Goal: Complete application form: Complete application form

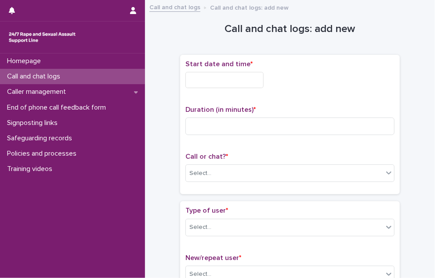
click at [235, 75] on input "text" at bounding box center [224, 80] width 78 height 16
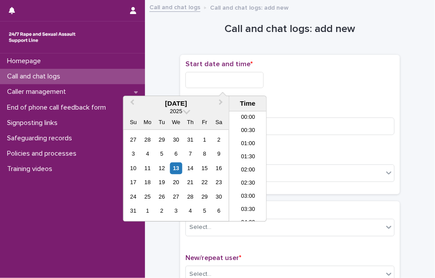
scroll to position [492, 0]
click at [249, 130] on li "19:00" at bounding box center [247, 127] width 37 height 13
drag, startPoint x: 258, startPoint y: 75, endPoint x: 268, endPoint y: 81, distance: 11.8
click at [258, 75] on input "**********" at bounding box center [224, 80] width 78 height 16
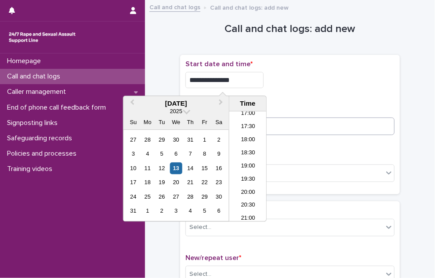
type input "**********"
click at [297, 129] on input at bounding box center [289, 127] width 209 height 18
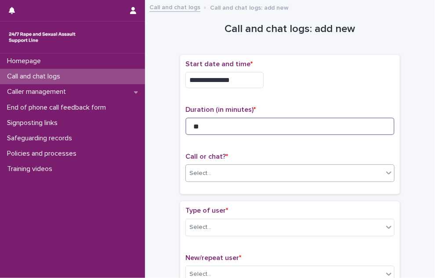
type input "**"
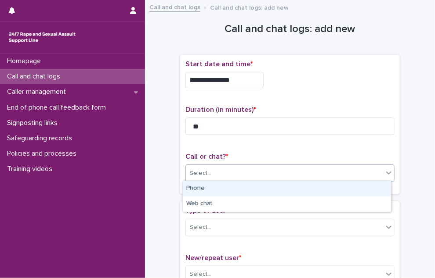
click at [221, 168] on div "Select..." at bounding box center [284, 173] width 197 height 14
click at [215, 186] on div "Phone" at bounding box center [287, 188] width 208 height 15
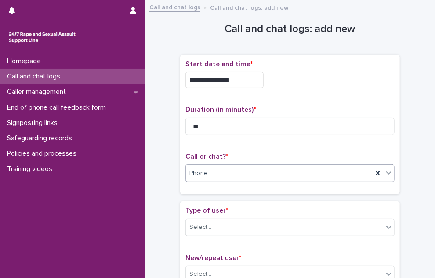
scroll to position [88, 0]
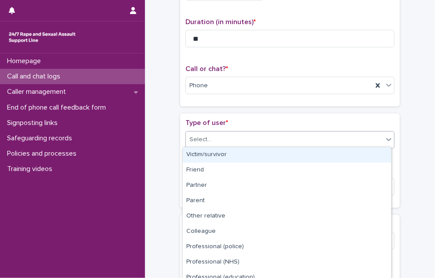
click at [225, 146] on div "Select..." at bounding box center [289, 140] width 209 height 18
click at [226, 149] on div "Victim/survivor" at bounding box center [287, 154] width 208 height 15
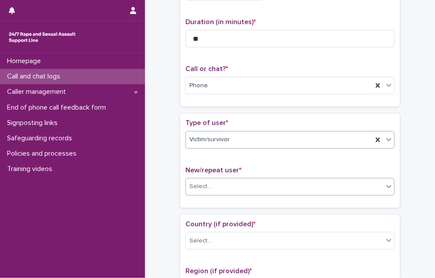
scroll to position [132, 0]
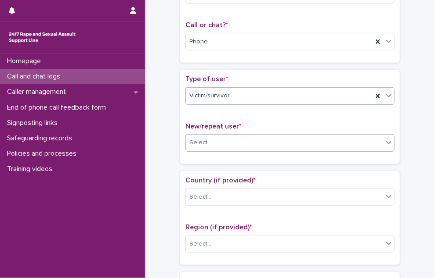
click at [223, 145] on div "Select..." at bounding box center [284, 143] width 197 height 14
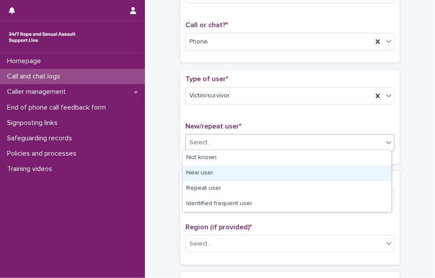
drag, startPoint x: 232, startPoint y: 163, endPoint x: 228, endPoint y: 173, distance: 10.8
click at [229, 172] on div "New user" at bounding box center [287, 173] width 208 height 15
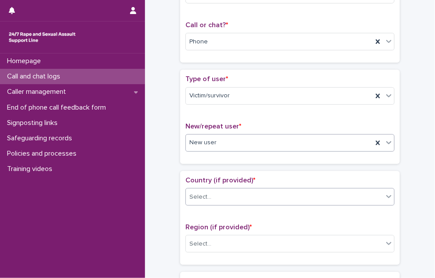
click at [212, 196] on div "Select..." at bounding box center [284, 197] width 197 height 14
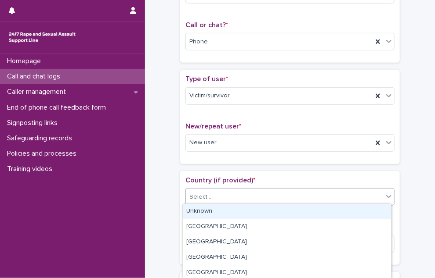
click at [207, 211] on div "Unknown" at bounding box center [287, 211] width 208 height 15
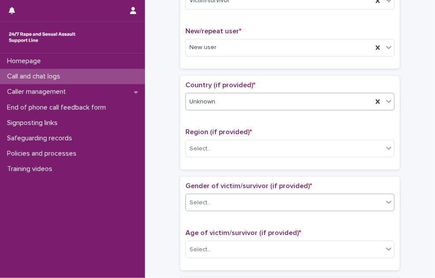
scroll to position [263, 0]
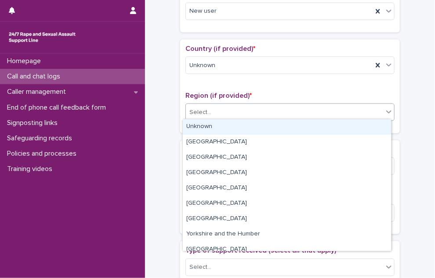
click at [212, 111] on input "text" at bounding box center [212, 112] width 1 height 8
click at [205, 123] on div "Unknown" at bounding box center [287, 126] width 208 height 15
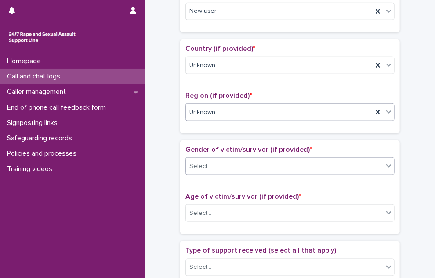
scroll to position [307, 0]
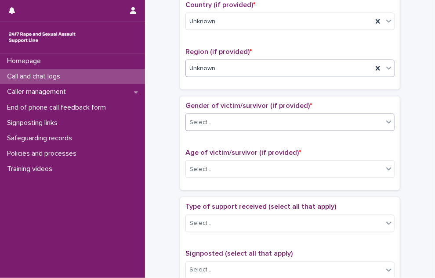
click at [200, 124] on div "Select..." at bounding box center [200, 122] width 22 height 9
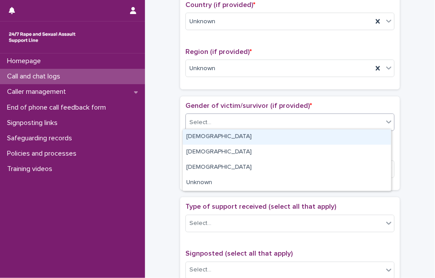
click at [196, 134] on div "[DEMOGRAPHIC_DATA]" at bounding box center [287, 136] width 208 height 15
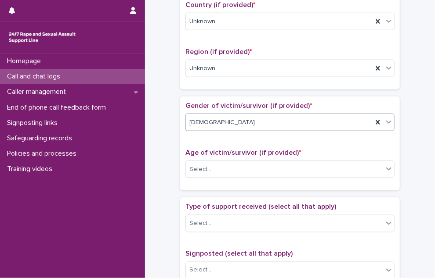
scroll to position [395, 0]
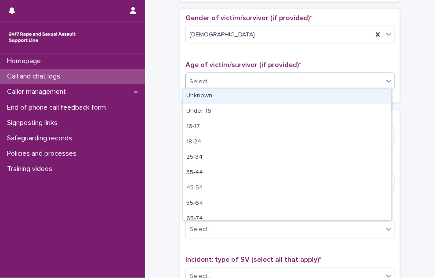
click at [197, 84] on div "Select..." at bounding box center [284, 82] width 197 height 14
click at [203, 94] on div "Unknown" at bounding box center [287, 96] width 208 height 15
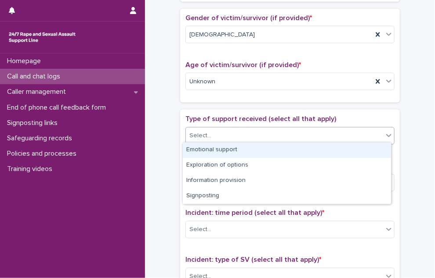
click at [211, 129] on div "Select..." at bounding box center [284, 136] width 197 height 14
click at [218, 147] on div "Emotional support" at bounding box center [287, 150] width 208 height 15
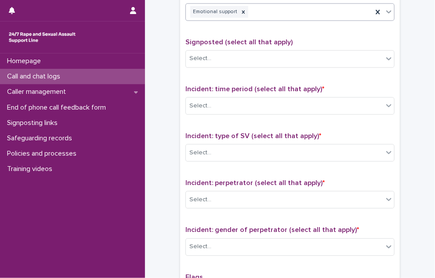
scroll to position [527, 0]
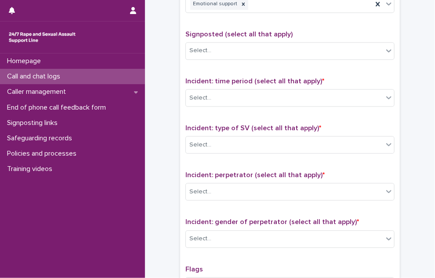
click at [219, 104] on div "Incident: time period (select all that apply) * Select..." at bounding box center [289, 96] width 209 height 36
click at [219, 101] on div "Select..." at bounding box center [284, 98] width 197 height 14
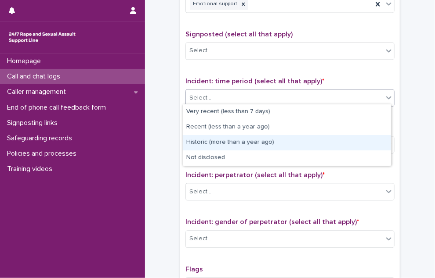
click at [225, 147] on div "Historic (more than a year ago)" at bounding box center [287, 142] width 208 height 15
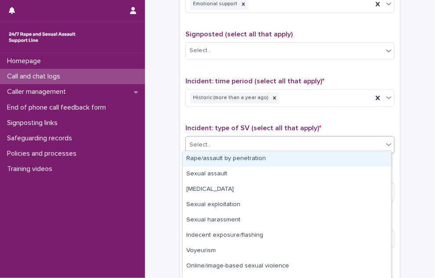
click at [225, 147] on div "Select..." at bounding box center [284, 145] width 197 height 14
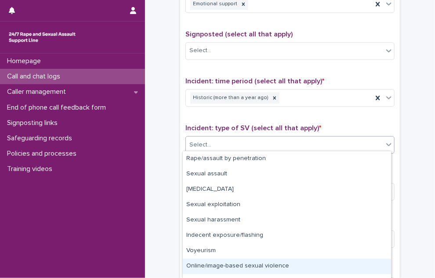
scroll to position [26, 0]
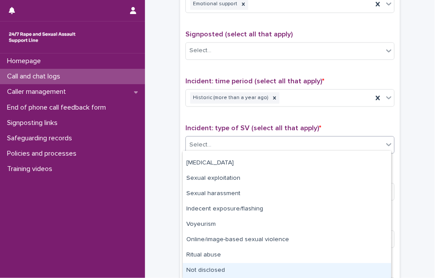
click at [214, 268] on div "Not disclosed" at bounding box center [287, 270] width 208 height 15
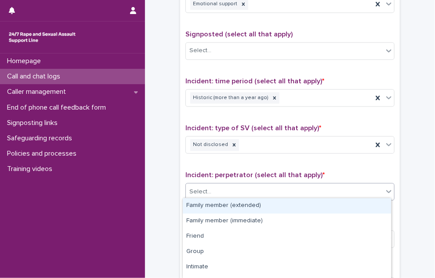
click at [219, 185] on div "Select..." at bounding box center [284, 192] width 197 height 14
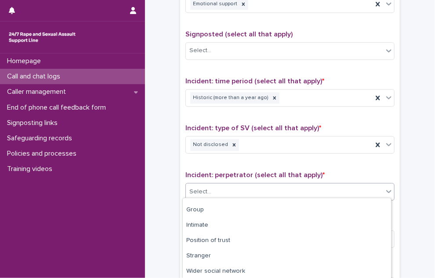
scroll to position [88, 0]
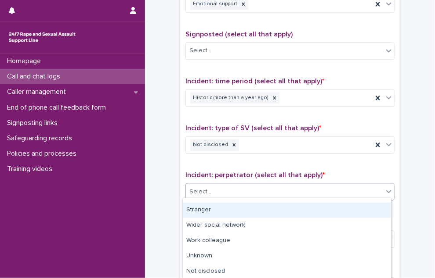
click at [200, 212] on div "Stranger" at bounding box center [287, 210] width 208 height 15
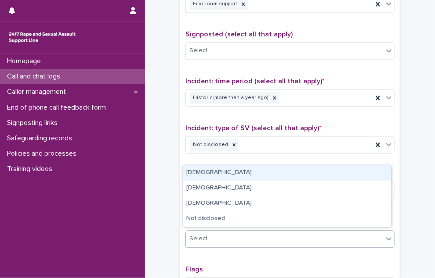
click at [211, 239] on div "Select..." at bounding box center [284, 239] width 197 height 14
click at [214, 169] on div "[DEMOGRAPHIC_DATA]" at bounding box center [287, 172] width 208 height 15
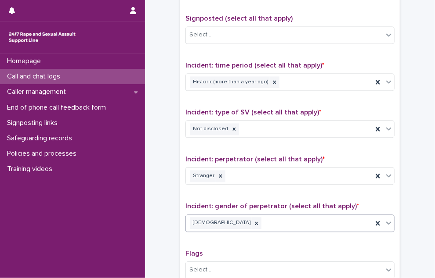
scroll to position [690, 0]
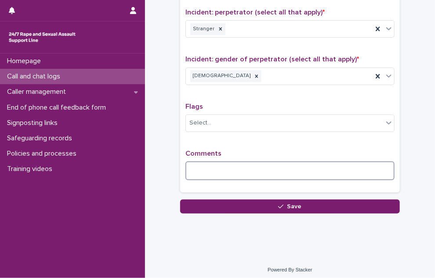
click at [210, 171] on textarea at bounding box center [289, 171] width 209 height 19
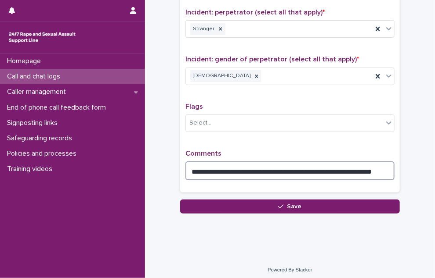
click at [376, 166] on textarea "**********" at bounding box center [289, 171] width 209 height 19
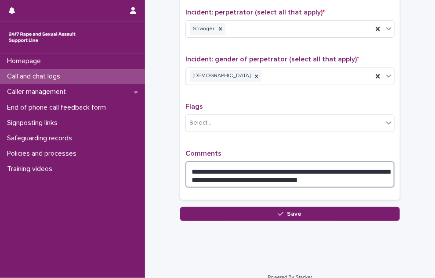
click at [311, 177] on textarea "**********" at bounding box center [289, 175] width 209 height 26
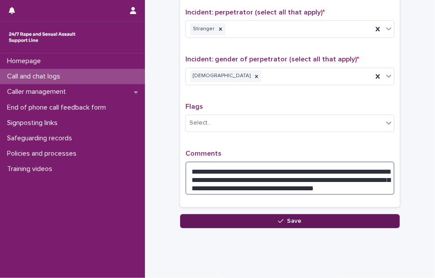
type textarea "**********"
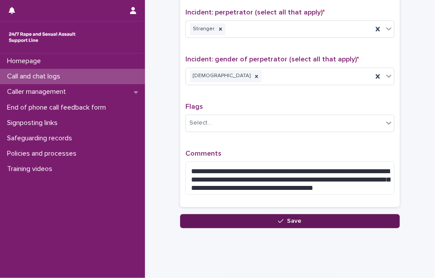
click at [244, 214] on button "Save" at bounding box center [289, 221] width 219 height 14
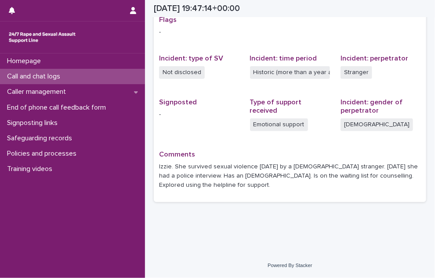
scroll to position [188, 0]
